Goal: Task Accomplishment & Management: Manage account settings

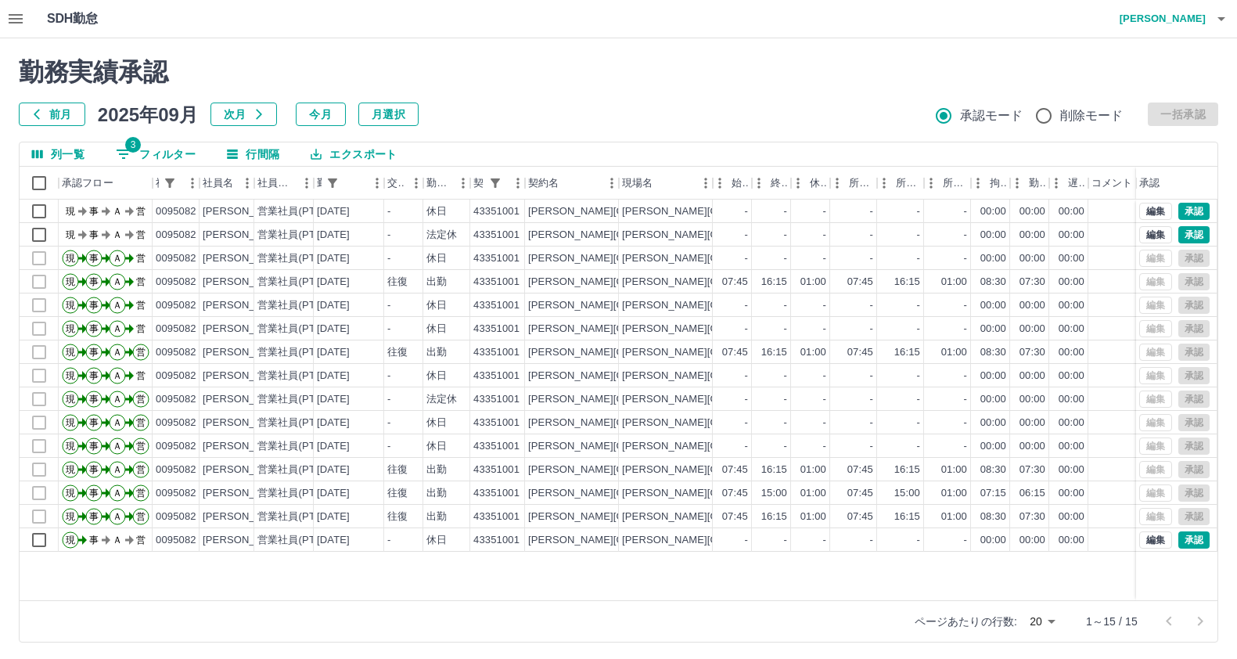
scroll to position [2, 0]
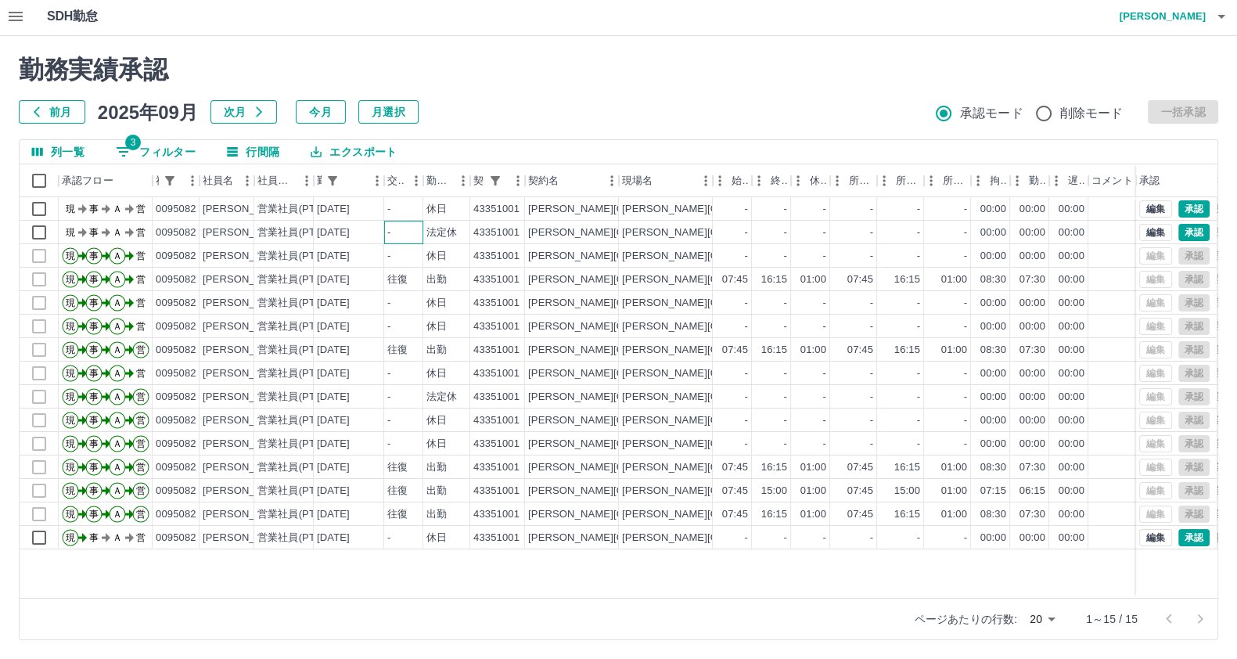
click at [399, 232] on div "-" at bounding box center [403, 232] width 39 height 23
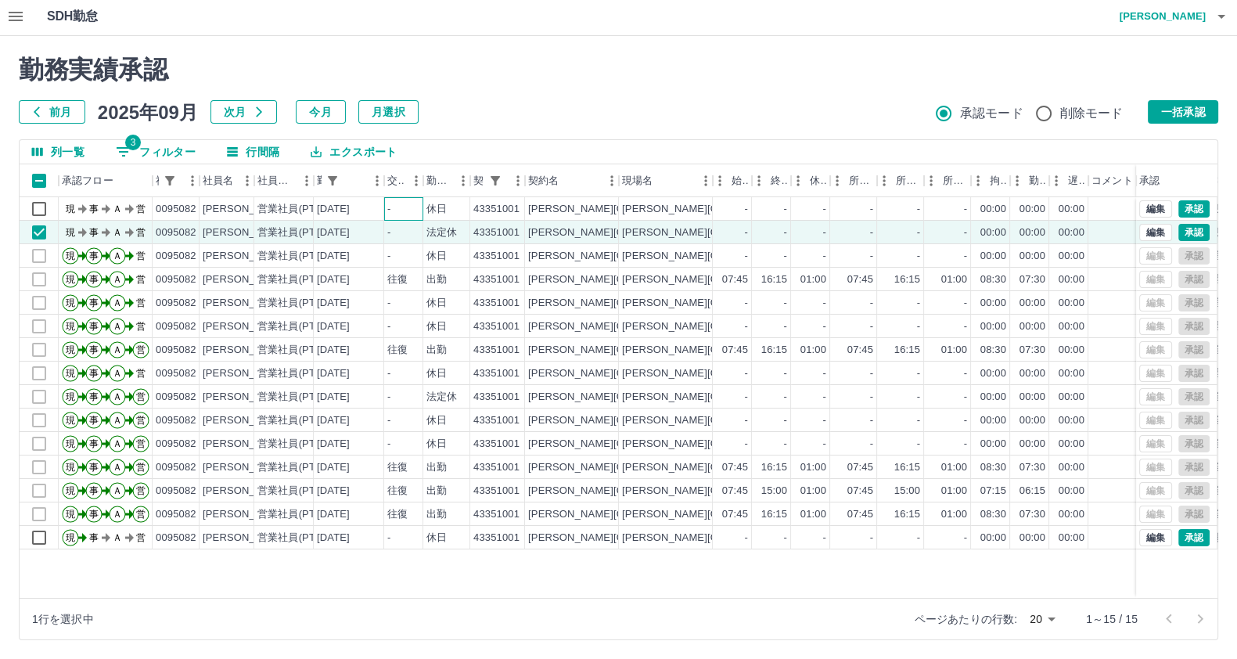
click at [400, 218] on div "-" at bounding box center [403, 208] width 39 height 23
click at [477, 212] on div "43351001" at bounding box center [496, 209] width 46 height 15
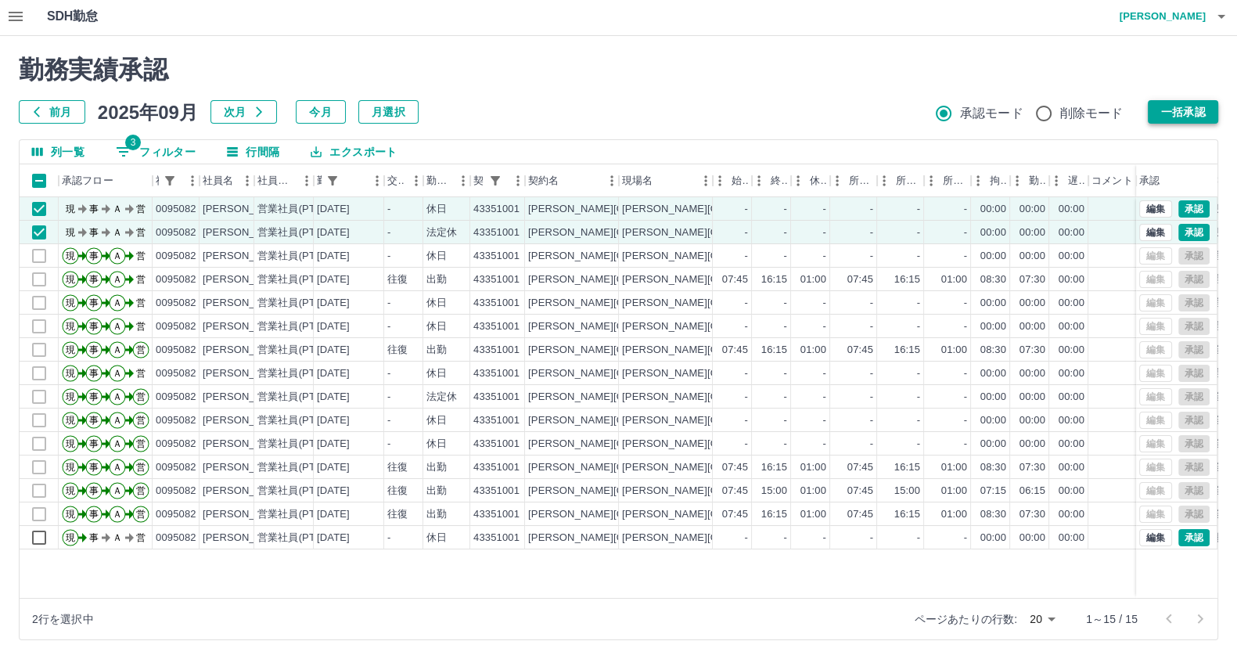
click at [1181, 105] on button "一括承認" at bounding box center [1183, 111] width 70 height 23
click at [1175, 105] on button "一括承認" at bounding box center [1183, 111] width 70 height 23
click at [1175, 105] on div "勤務実績承認 前月 2025年09月 次月 今月 月選択 承認モード 削除モード 一括承認" at bounding box center [618, 89] width 1199 height 69
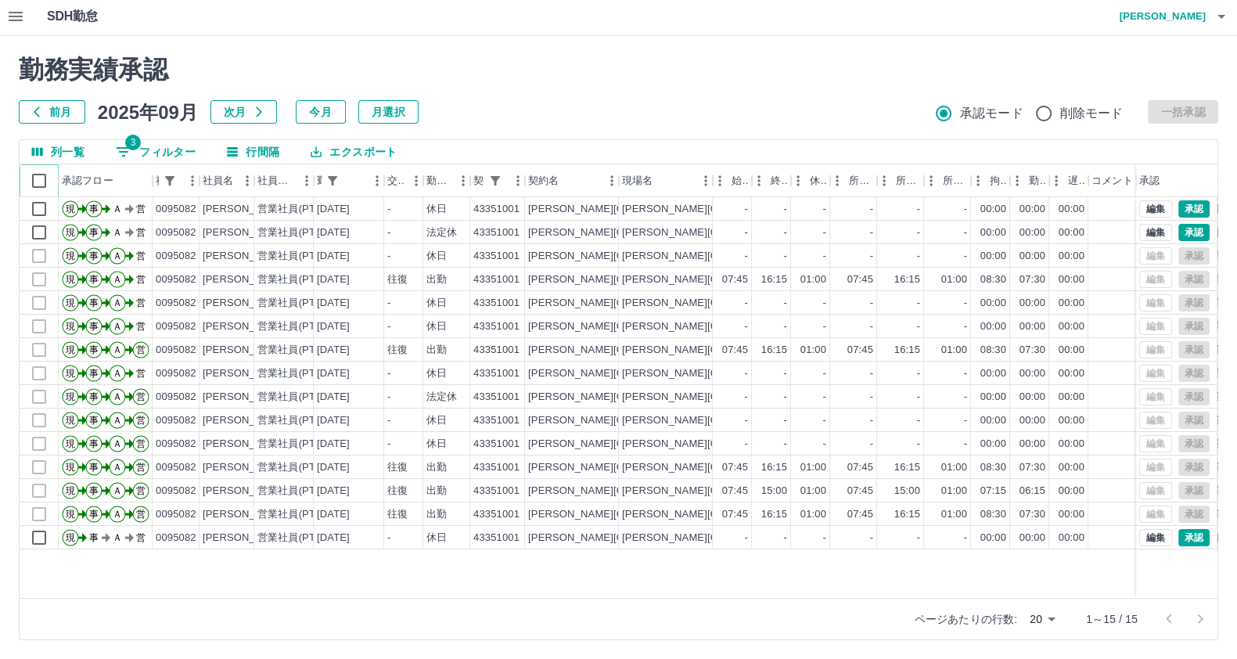
scroll to position [0, 0]
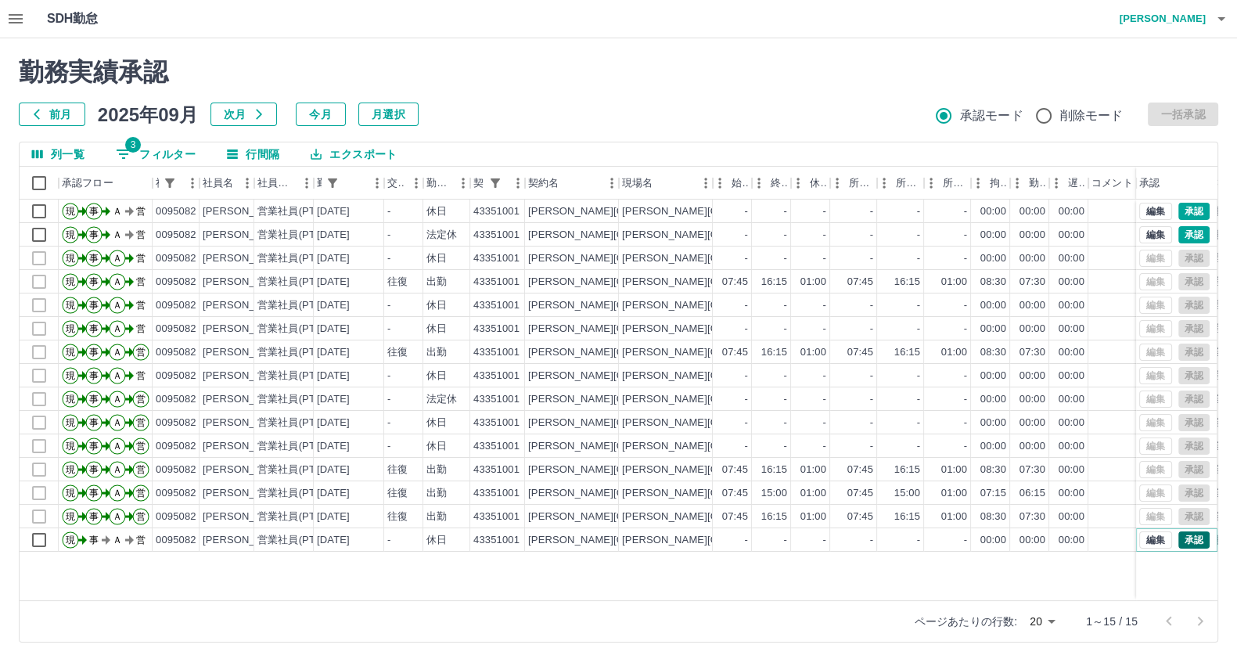
click at [1199, 539] on button "承認" at bounding box center [1193, 539] width 31 height 17
click at [176, 156] on button "3 フィルター" at bounding box center [155, 153] width 105 height 23
select select "**********"
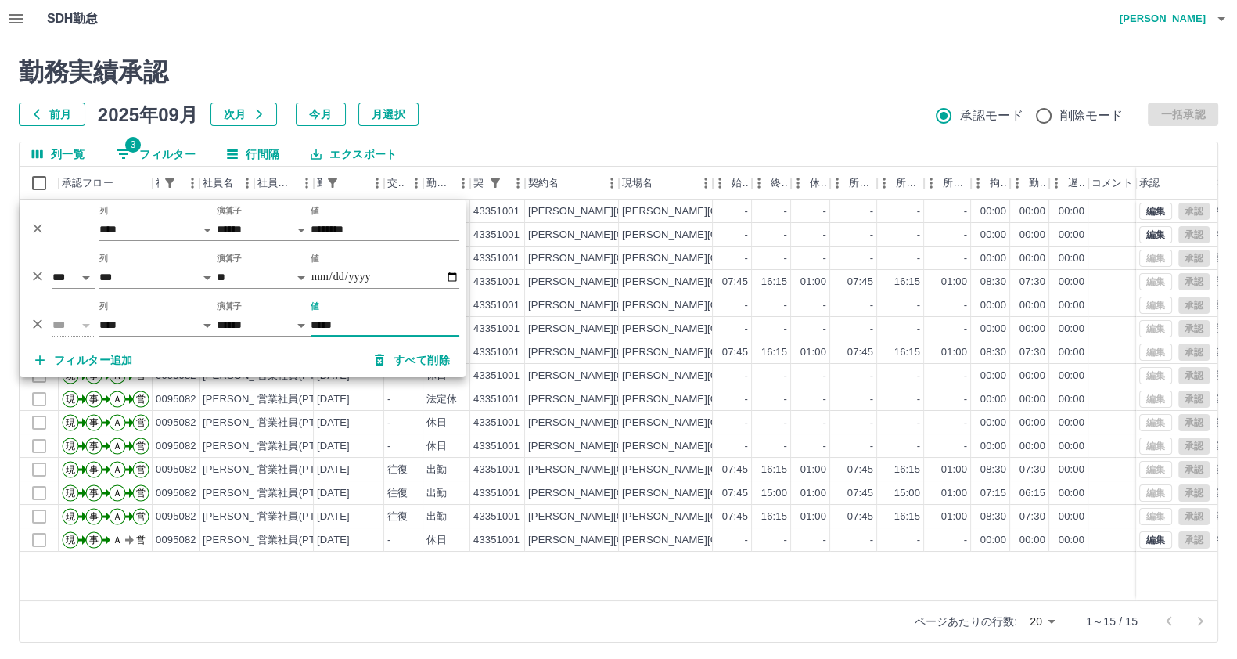
click at [30, 322] on icon "削除" at bounding box center [38, 324] width 16 height 16
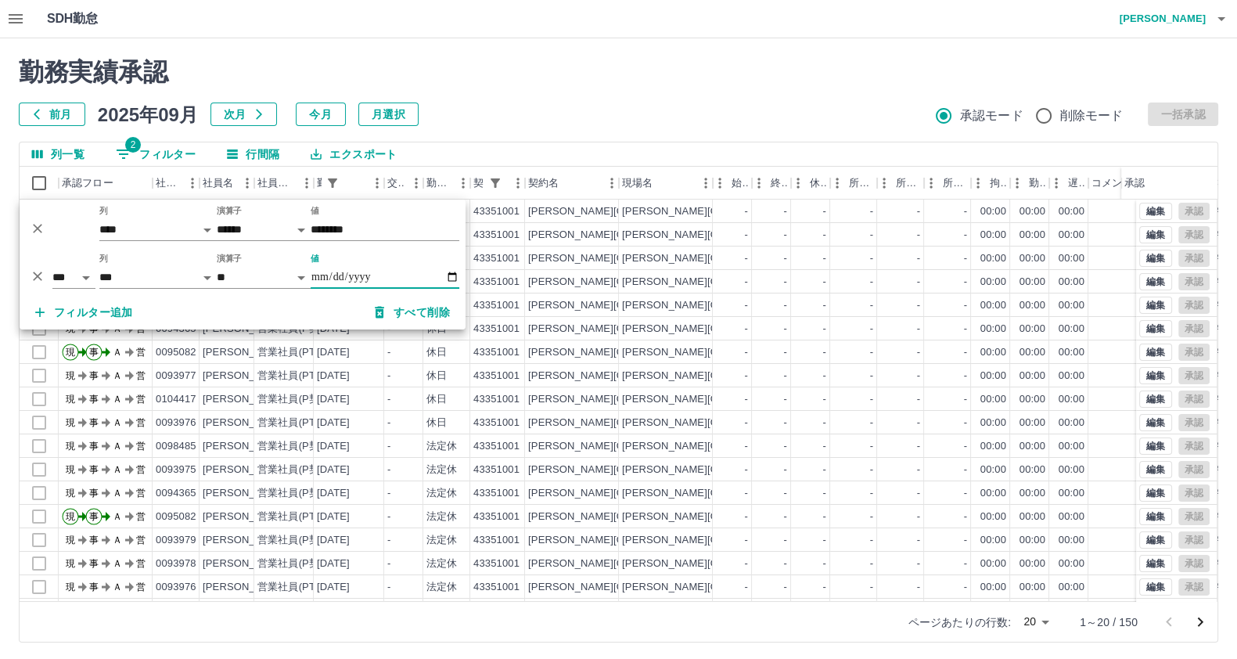
click at [33, 274] on icon "削除" at bounding box center [38, 276] width 16 height 16
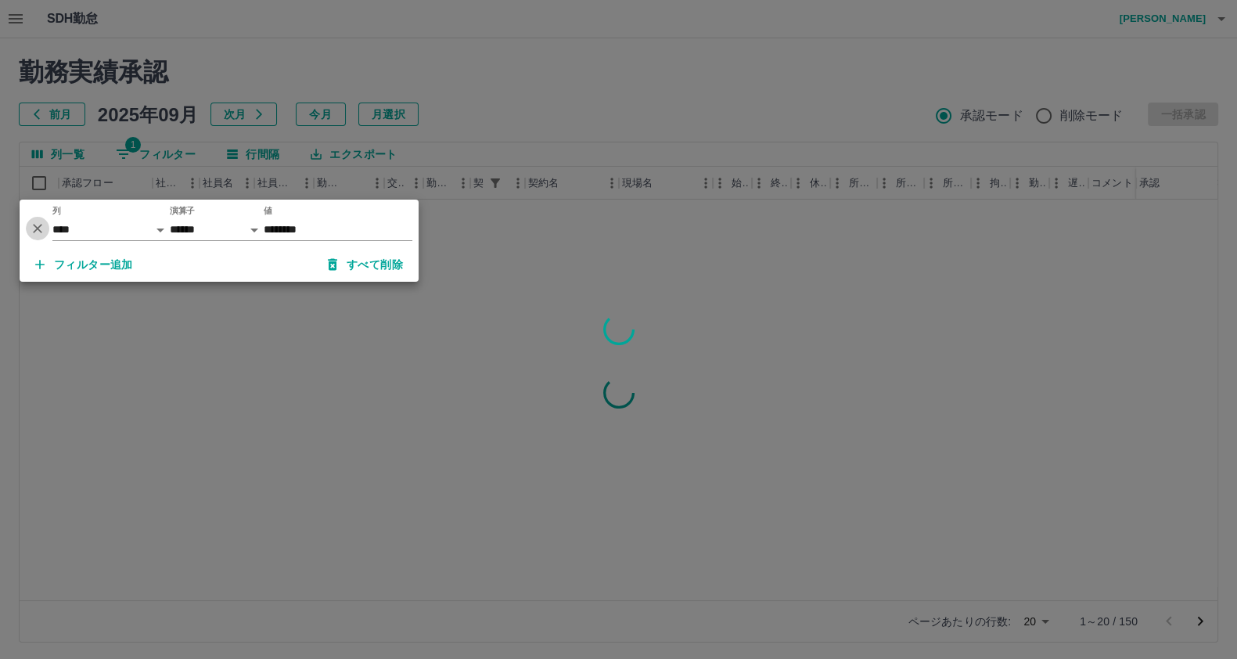
click at [40, 229] on icon "削除" at bounding box center [38, 229] width 16 height 16
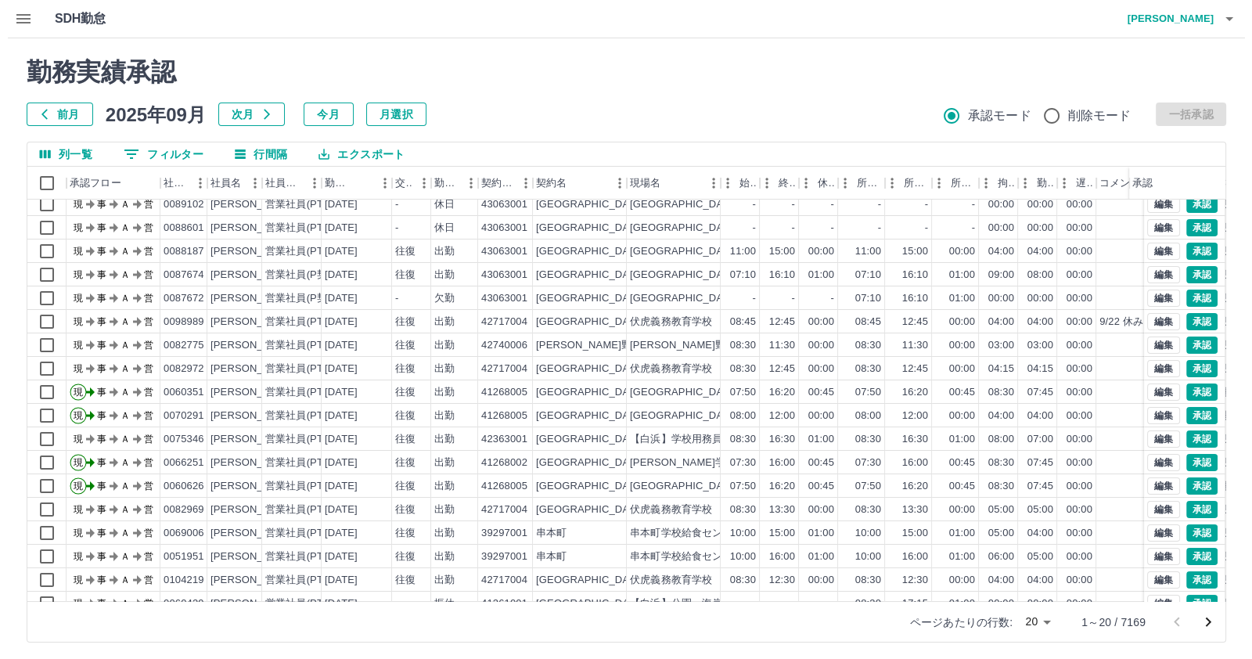
scroll to position [82, 0]
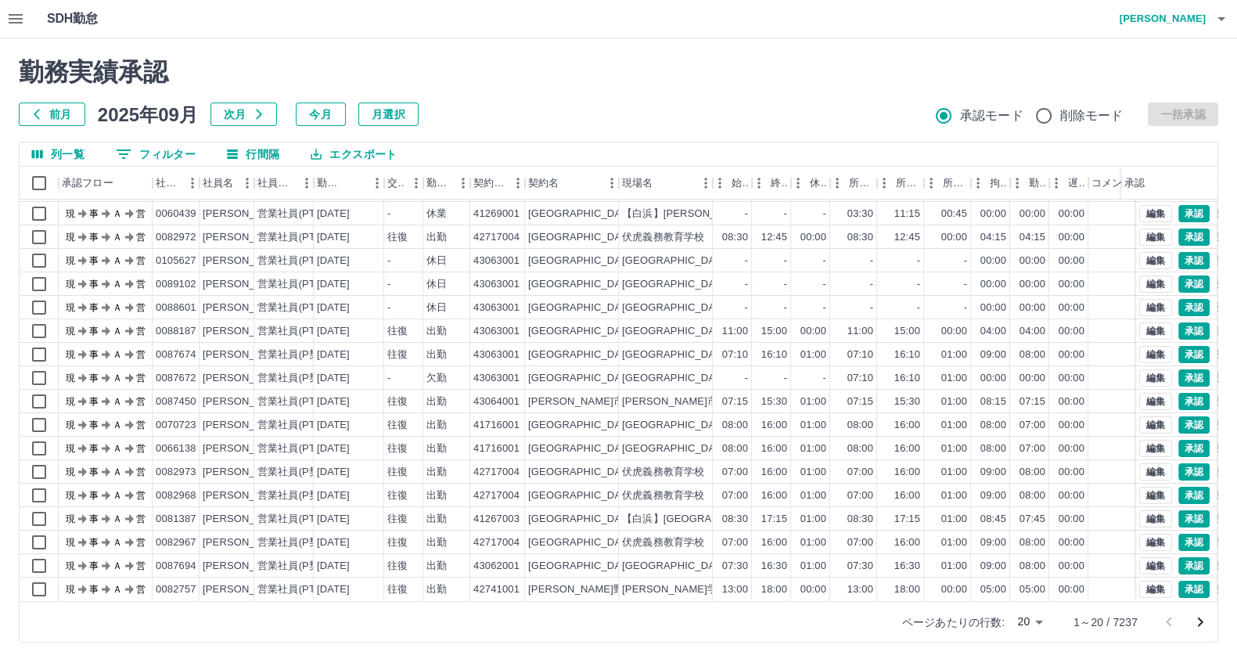
click at [1189, 17] on h4 "岡田　史江" at bounding box center [1159, 19] width 94 height 38
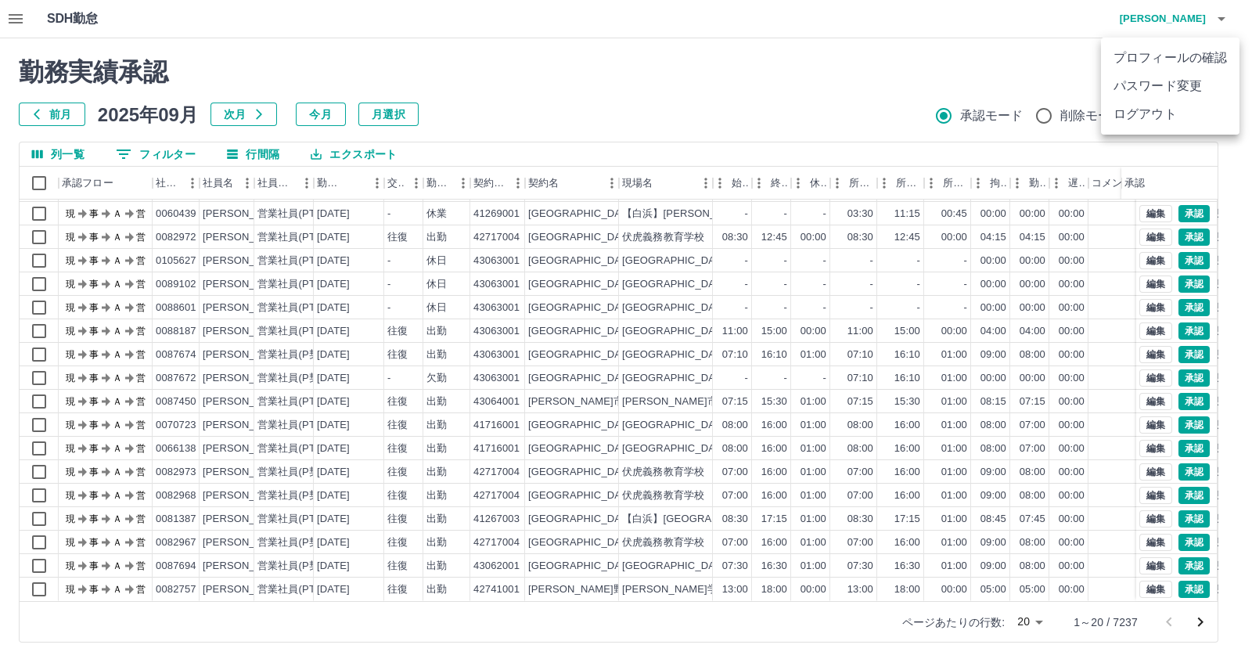
click at [1145, 127] on li "ログアウト" at bounding box center [1170, 114] width 138 height 28
